Goal: Task Accomplishment & Management: Manage account settings

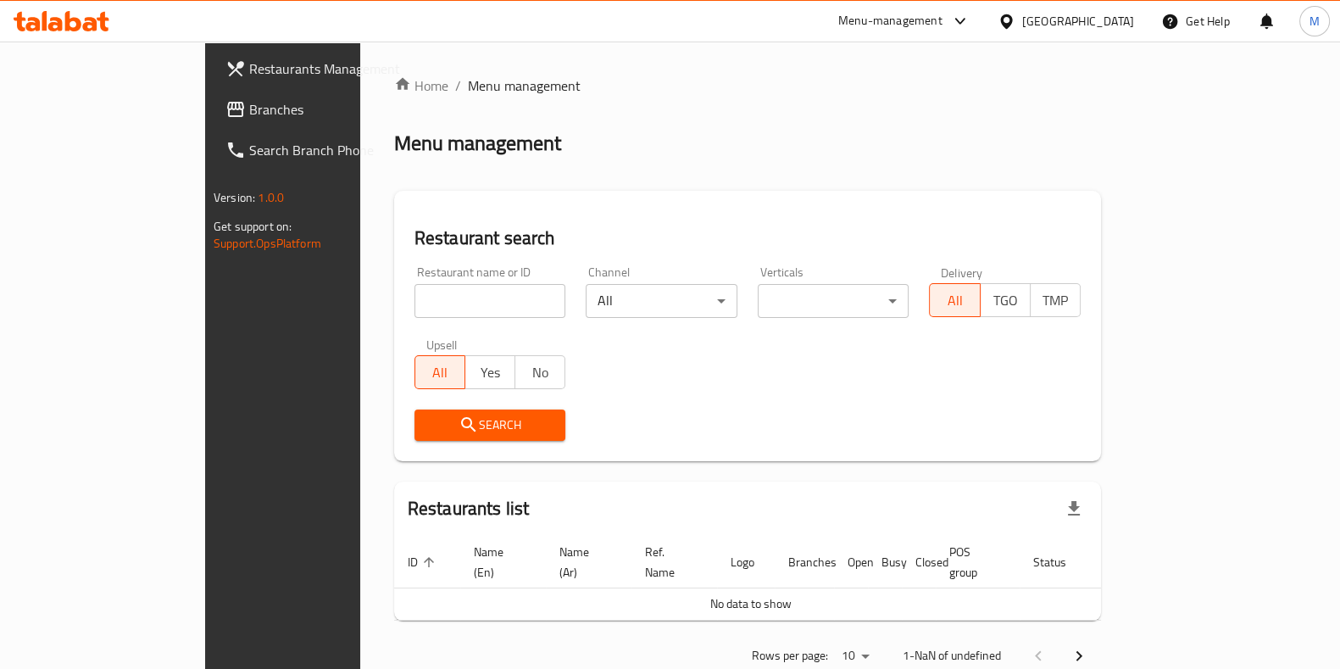
click at [415, 295] on input "search" at bounding box center [491, 301] width 152 height 34
type input "Papparot"
click button "Search" at bounding box center [491, 424] width 152 height 31
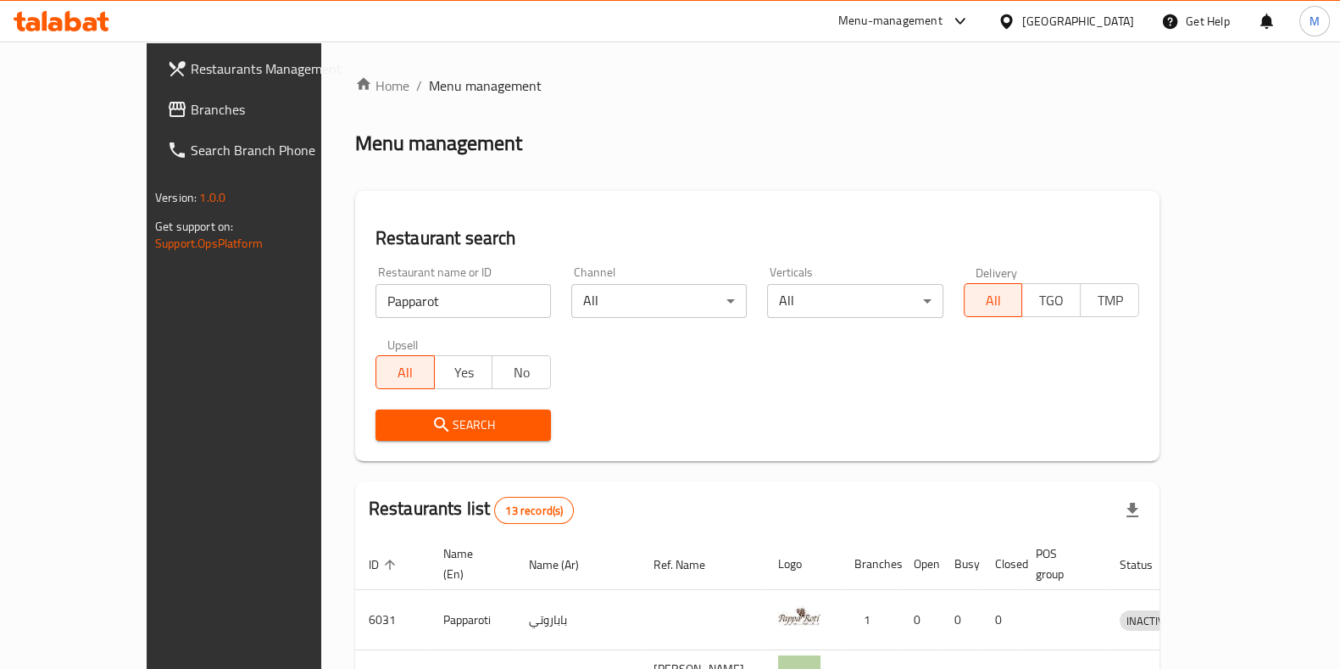
click at [449, 297] on input "Papparot" at bounding box center [463, 301] width 175 height 34
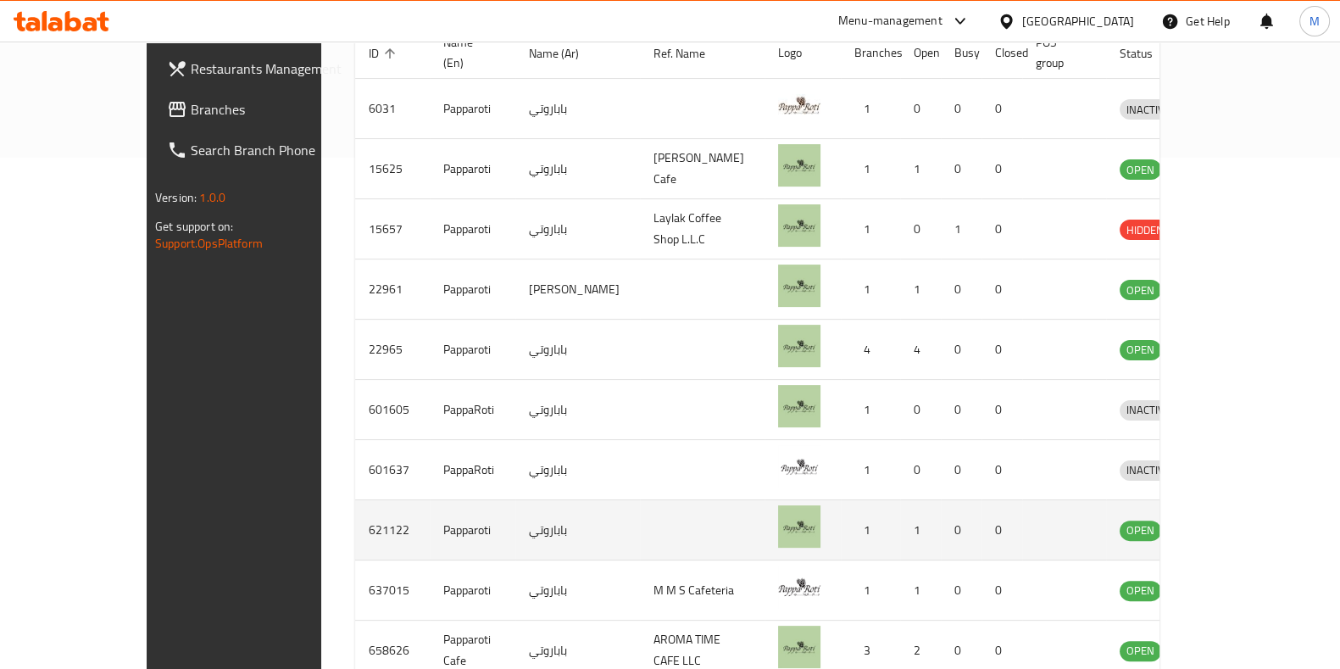
scroll to position [597, 0]
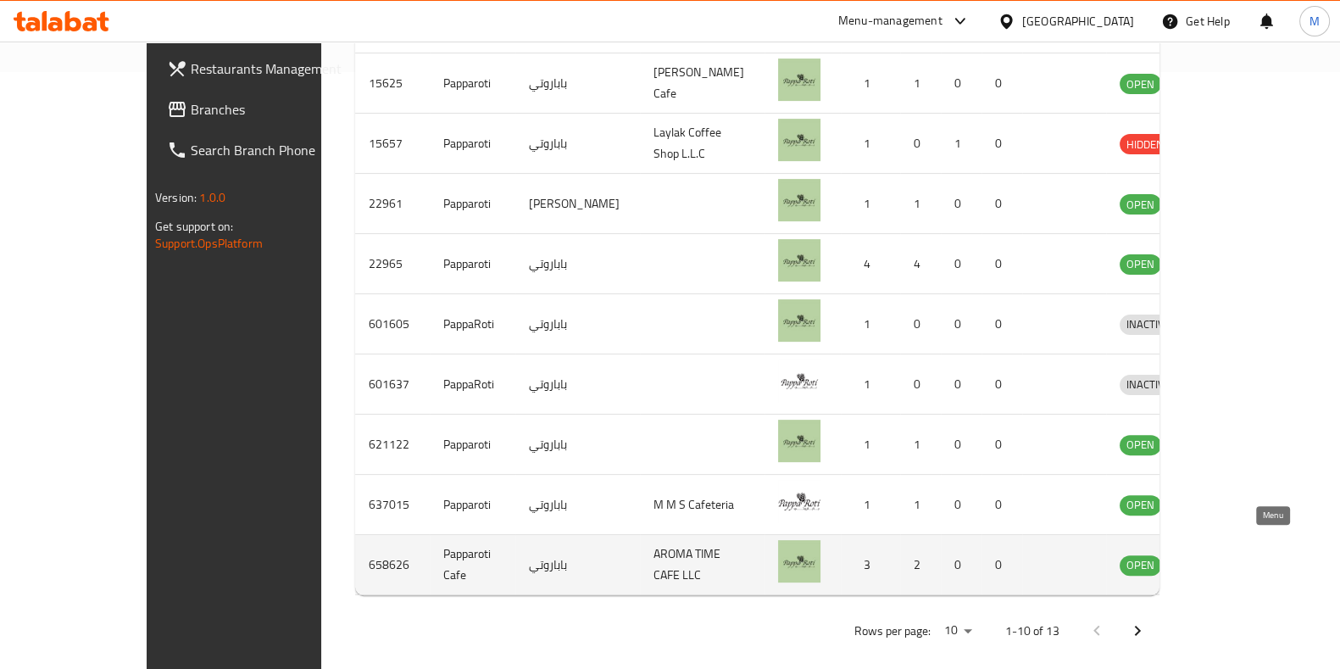
click at [1231, 559] on icon "enhanced table" at bounding box center [1221, 566] width 19 height 14
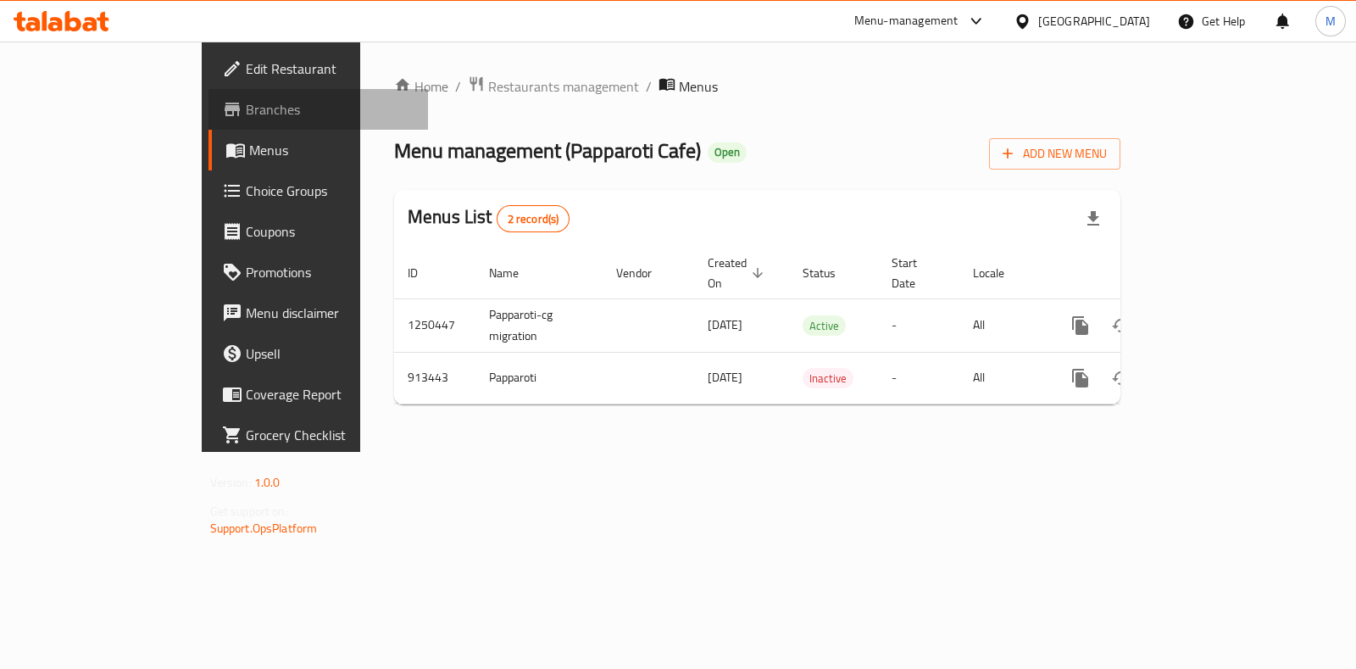
click at [246, 112] on span "Branches" at bounding box center [330, 109] width 169 height 20
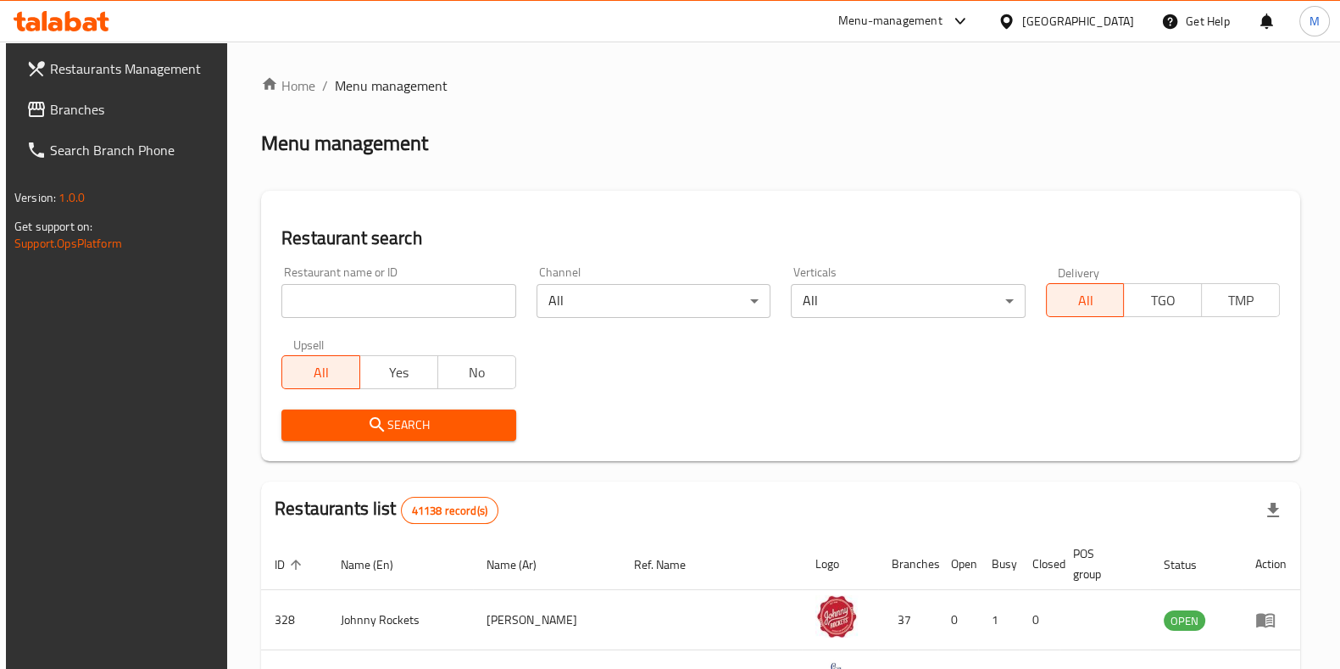
click at [439, 284] on input "search" at bounding box center [398, 301] width 234 height 34
paste input "701011"
type input "701011"
click button "Search" at bounding box center [398, 424] width 234 height 31
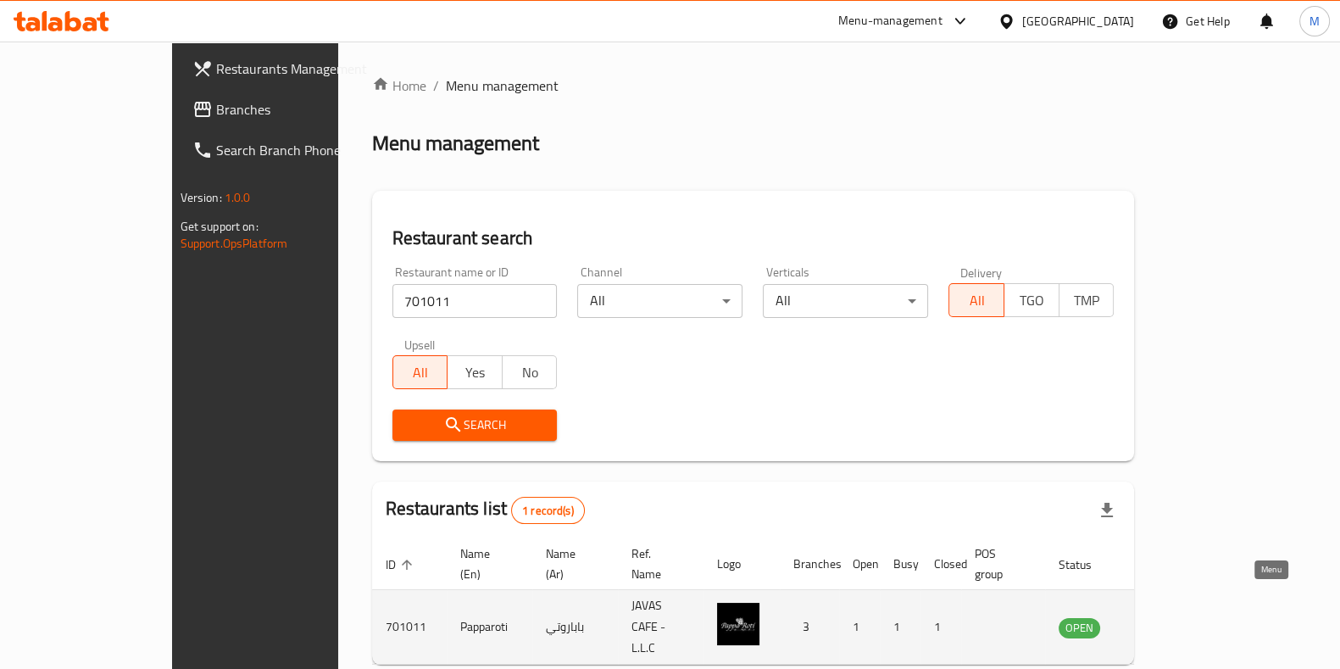
click at [1179, 617] on link "enhanced table" at bounding box center [1163, 627] width 31 height 20
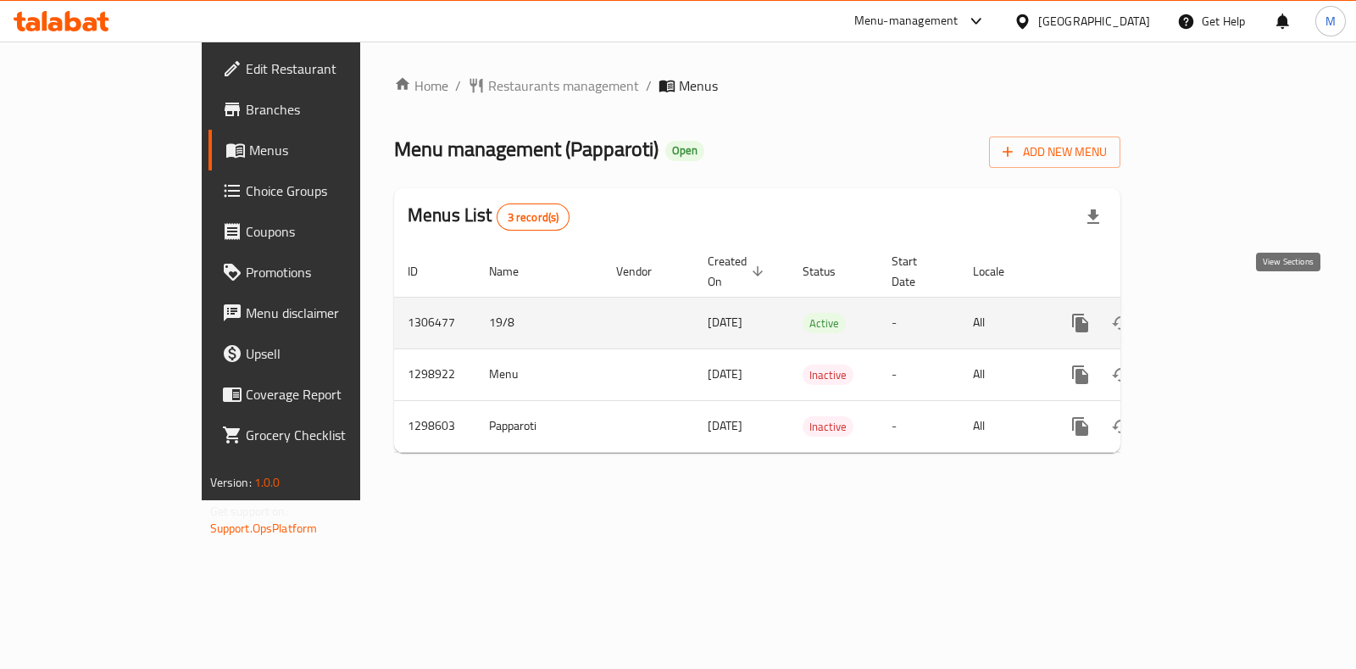
click at [1213, 313] on icon "enhanced table" at bounding box center [1203, 323] width 20 height 20
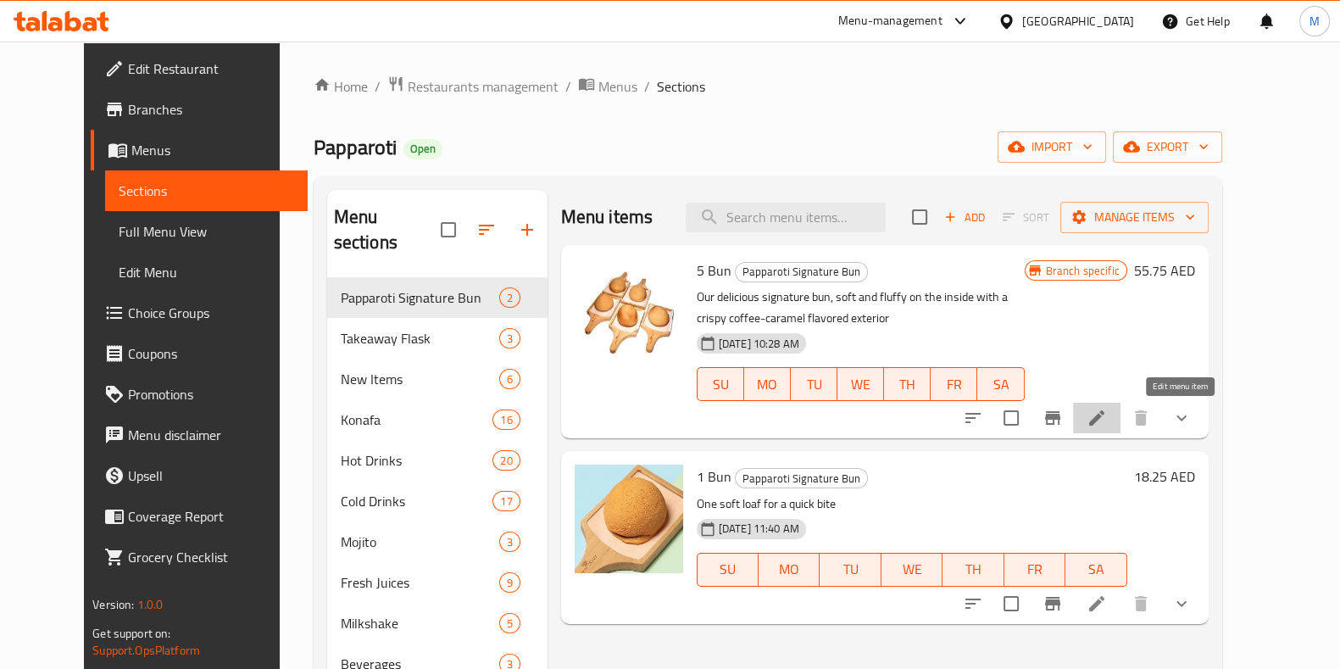
click at [1105, 415] on icon at bounding box center [1096, 417] width 15 height 15
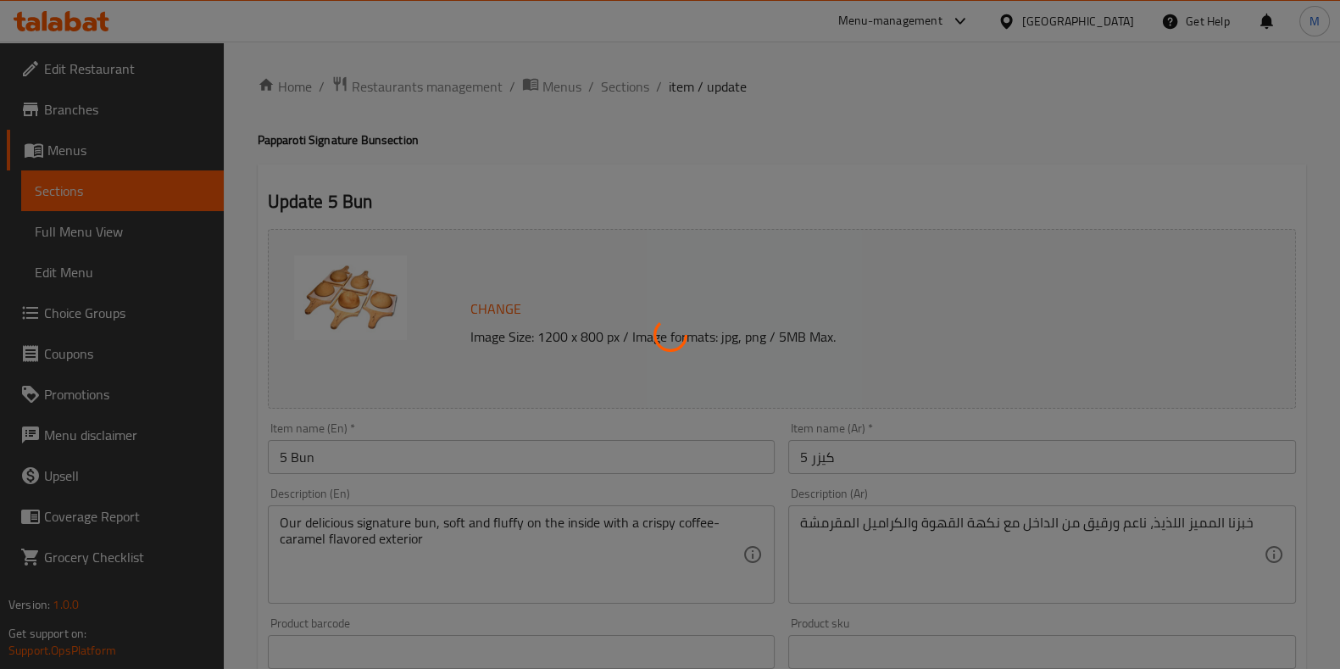
type input "إضافة النكهة:"
type input "0"
type input "10"
type input "إضافة نكهة مع مكسرات:"
type input "0"
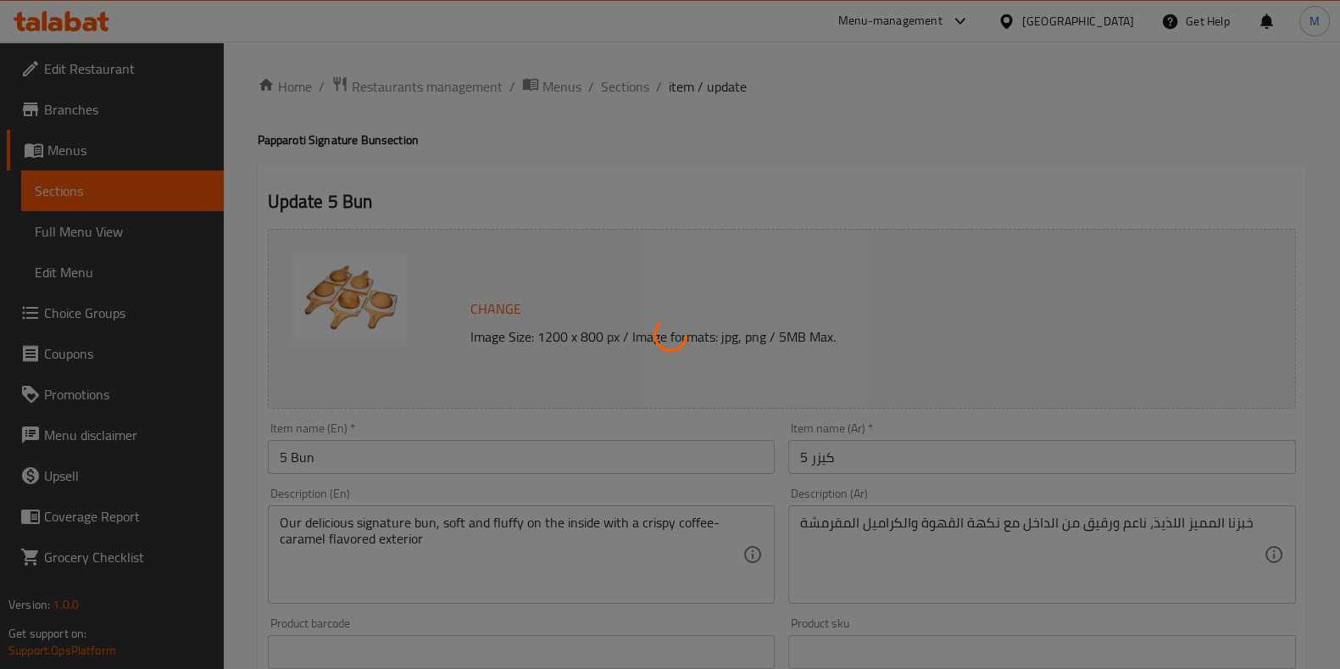
type input "2"
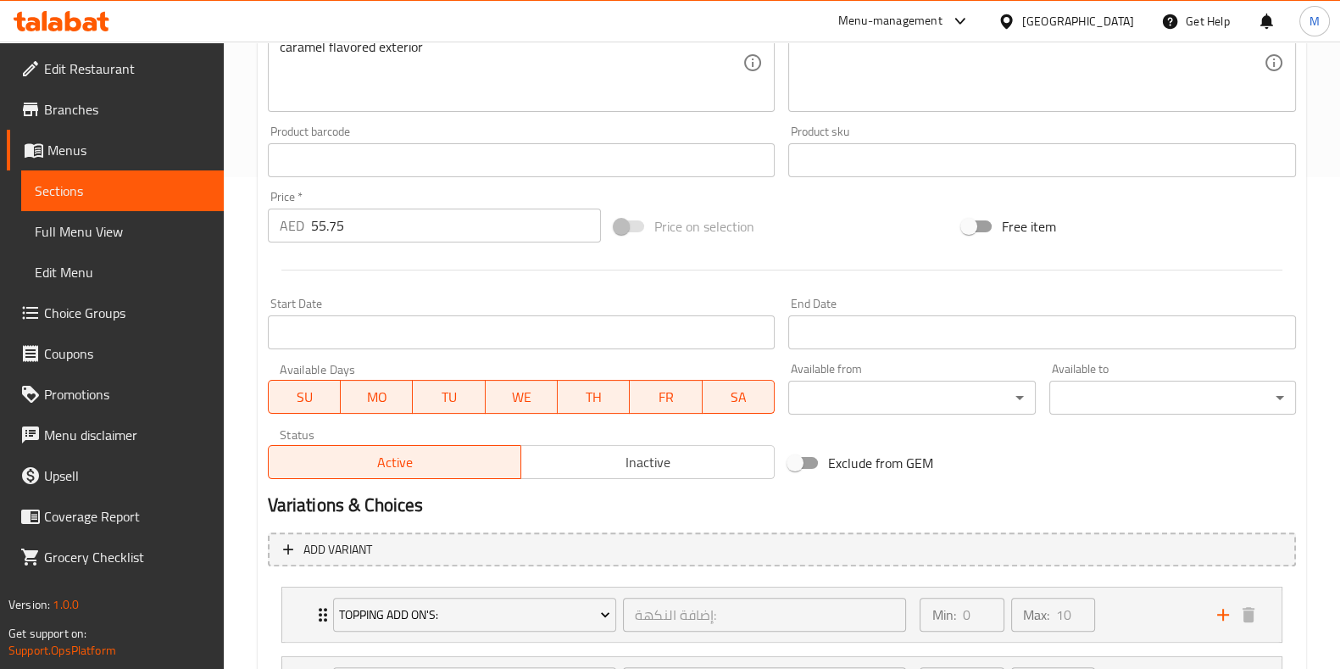
scroll to position [649, 0]
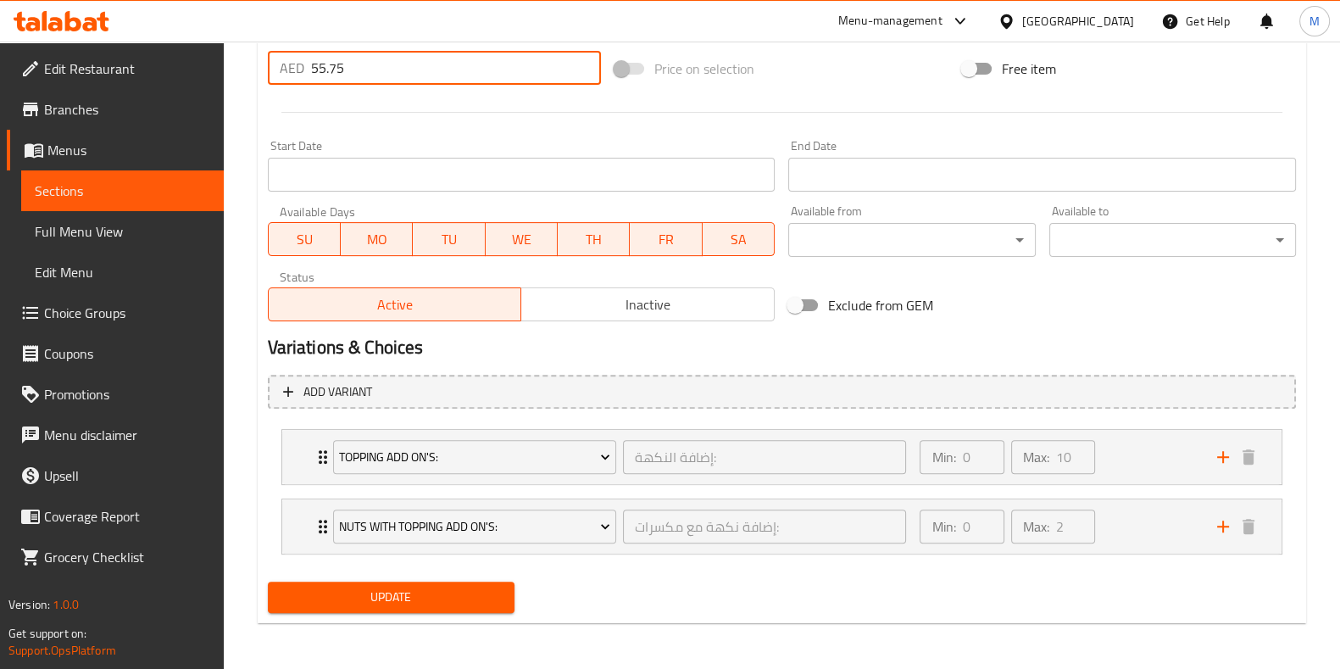
drag, startPoint x: 399, startPoint y: 71, endPoint x: 290, endPoint y: 69, distance: 109.4
click at [290, 69] on div "AED 55.75 Price *" at bounding box center [435, 68] width 334 height 34
type input "86"
click at [371, 591] on span "Update" at bounding box center [391, 597] width 220 height 21
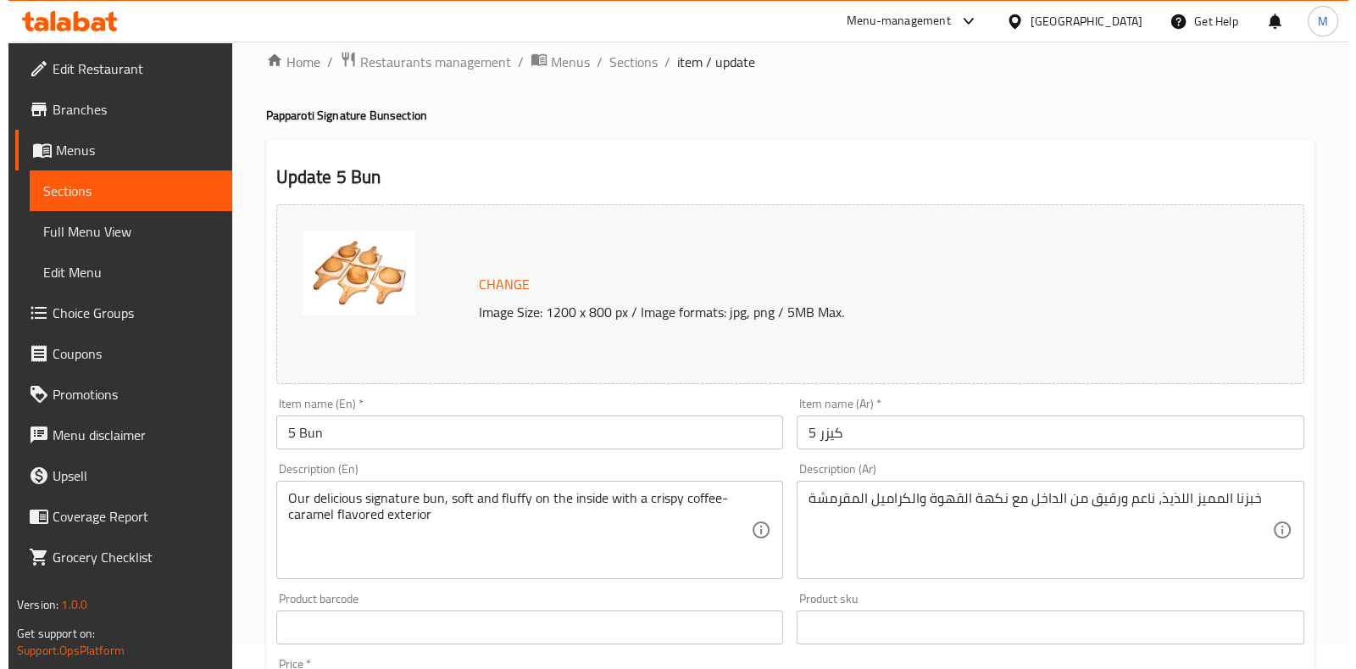
scroll to position [0, 0]
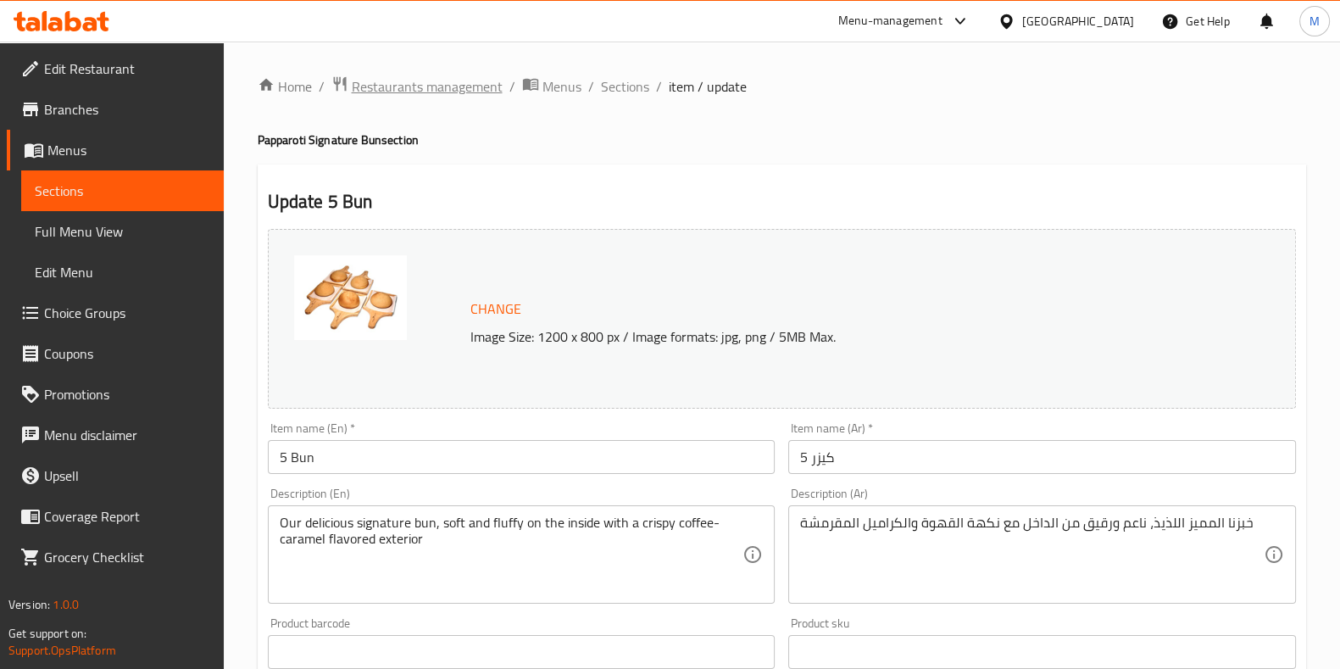
click at [476, 78] on span "Restaurants management" at bounding box center [427, 86] width 151 height 20
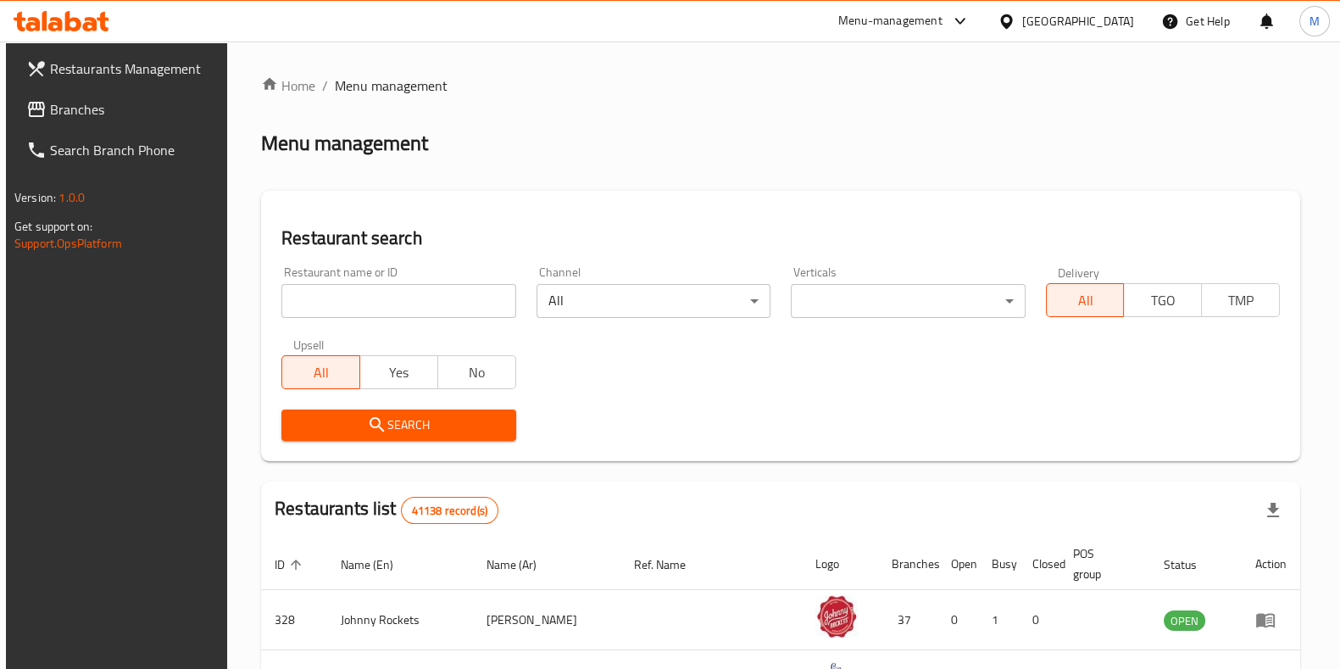
click at [387, 286] on input "search" at bounding box center [398, 301] width 234 height 34
paste input "701011"
type input "701011"
click button "Search" at bounding box center [398, 424] width 234 height 31
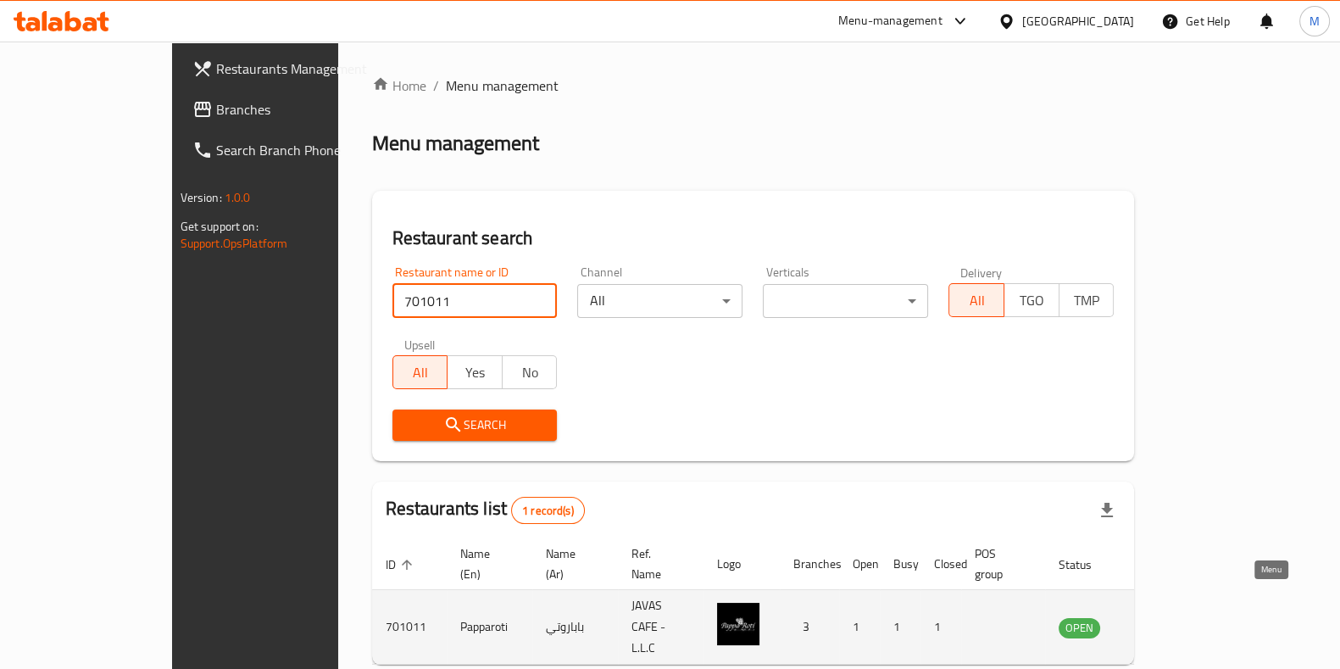
click at [1179, 617] on link "enhanced table" at bounding box center [1163, 627] width 31 height 20
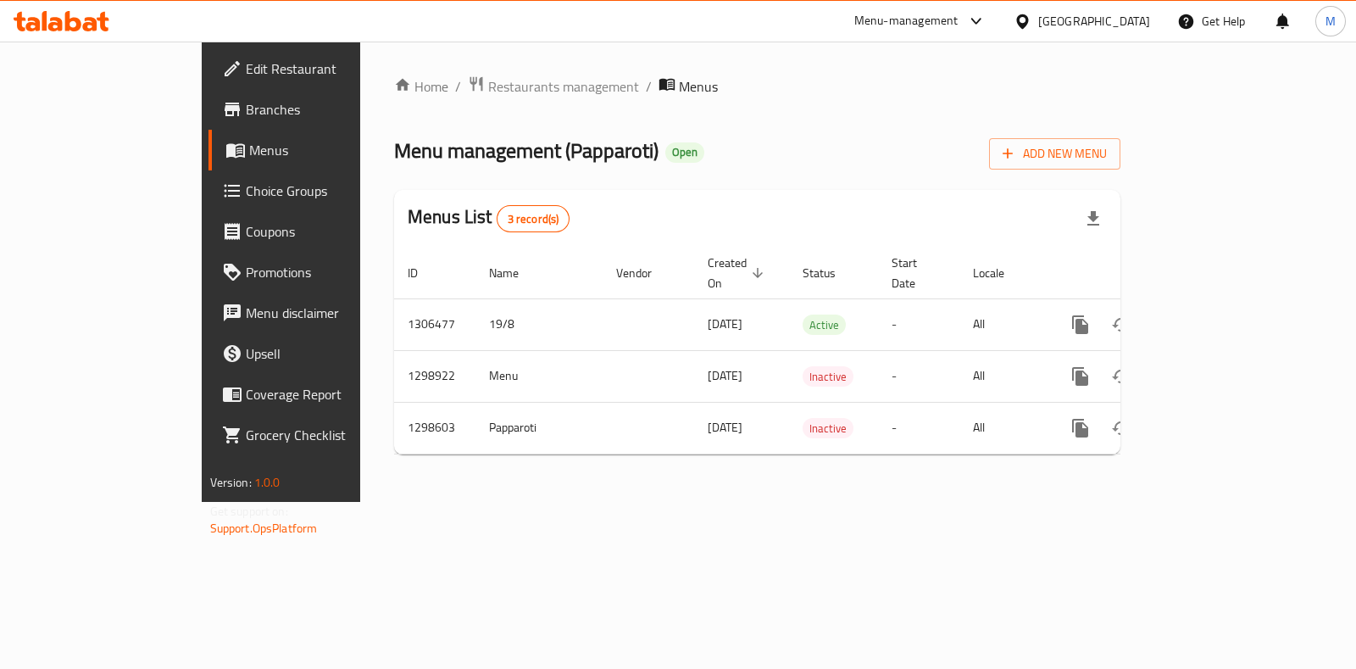
click at [246, 99] on span "Branches" at bounding box center [330, 109] width 169 height 20
